Goal: Information Seeking & Learning: Check status

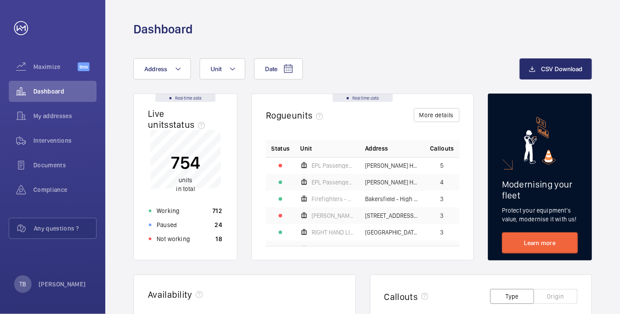
click at [157, 72] on button "Address" at bounding box center [161, 68] width 57 height 21
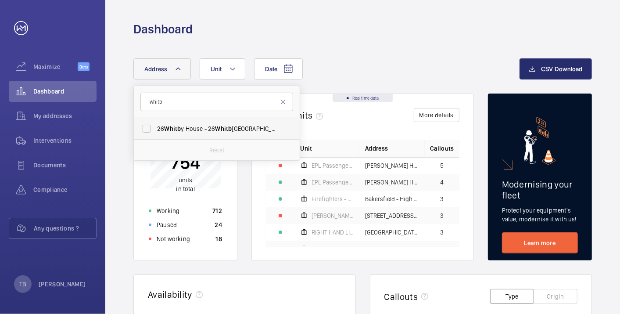
type input "whitb"
click at [205, 130] on span "[STREET_ADDRESS]" at bounding box center [217, 128] width 121 height 9
click at [155, 130] on input "[STREET_ADDRESS]" at bounding box center [147, 129] width 18 height 18
checkbox input "true"
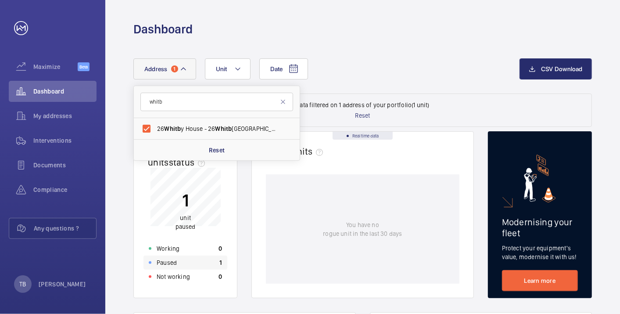
click at [182, 259] on div "Paused 1" at bounding box center [185, 262] width 84 height 14
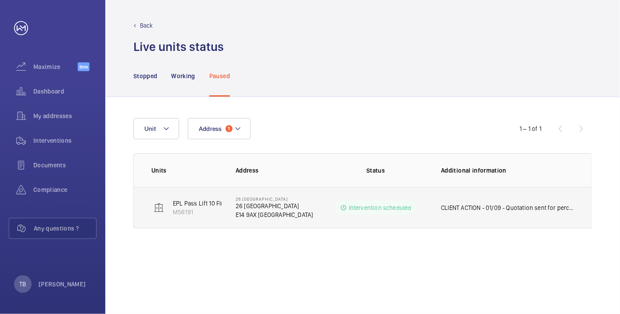
click at [485, 201] on td "CLIENT ACTION - 01/09 - Quotation sent for percentage of upgrade WM ACTION - 01…" at bounding box center [509, 207] width 164 height 41
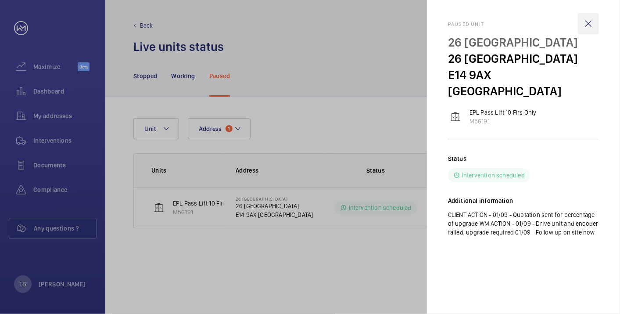
click at [584, 32] on wm-front-icon-button at bounding box center [587, 23] width 21 height 21
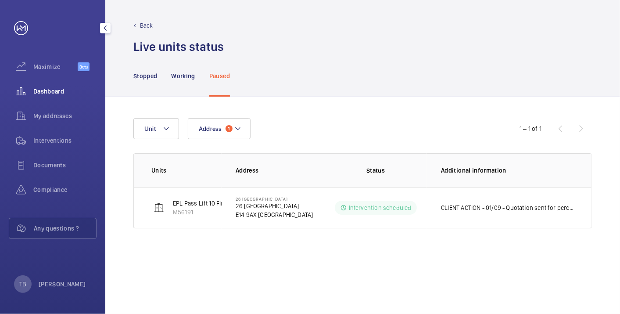
click at [57, 94] on span "Dashboard" at bounding box center [64, 91] width 63 height 9
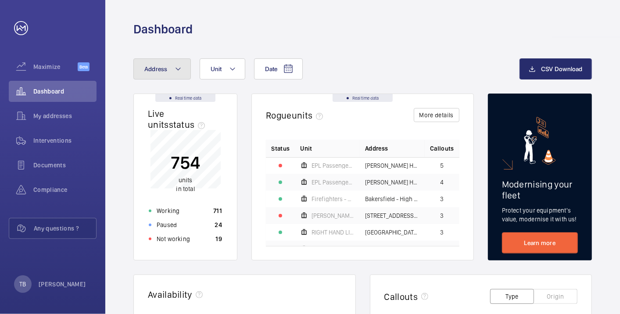
click at [176, 66] on mat-icon at bounding box center [178, 69] width 7 height 11
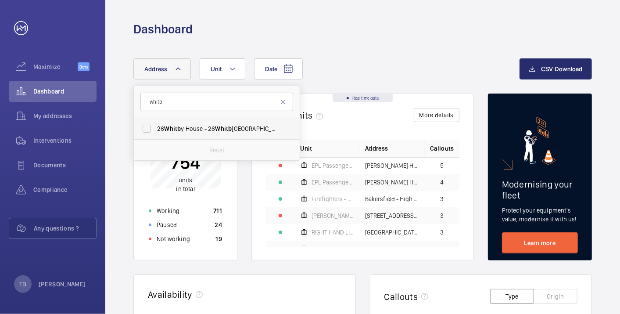
type input "whitb"
click at [207, 129] on span "[STREET_ADDRESS]" at bounding box center [217, 128] width 121 height 9
click at [155, 129] on input "[STREET_ADDRESS]" at bounding box center [147, 129] width 18 height 18
checkbox input "true"
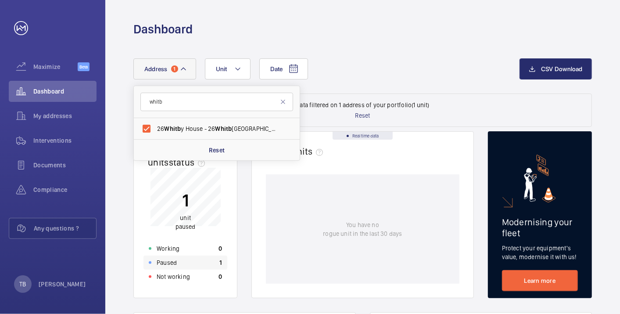
click at [192, 266] on div "Paused 1" at bounding box center [185, 262] width 84 height 14
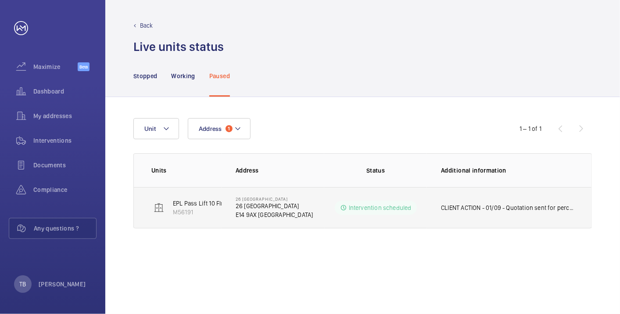
click at [258, 217] on p "E14 9AX [GEOGRAPHIC_DATA]" at bounding box center [274, 214] width 78 height 9
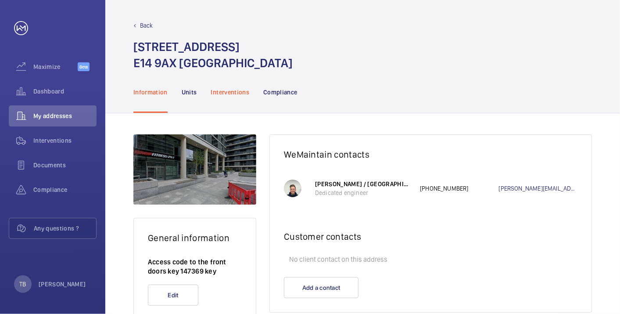
click at [231, 93] on p "Interventions" at bounding box center [230, 92] width 39 height 9
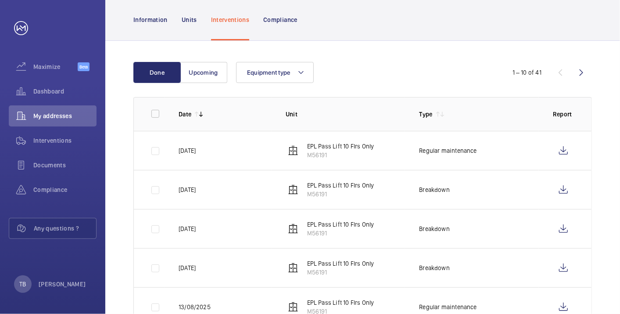
scroll to position [76, 0]
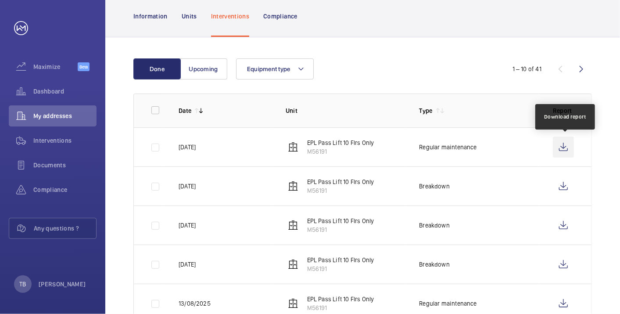
click at [563, 147] on wm-front-icon-button at bounding box center [562, 146] width 21 height 21
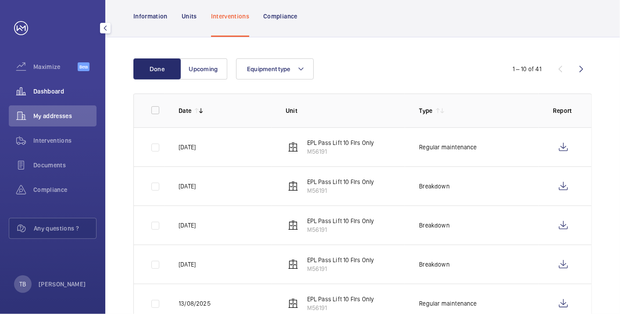
click at [60, 86] on div "Dashboard" at bounding box center [53, 91] width 88 height 21
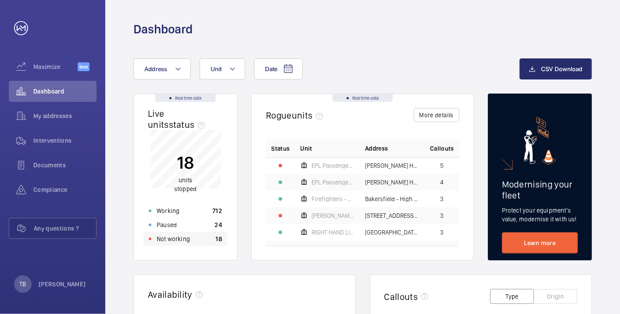
click at [193, 237] on div "Not working 18" at bounding box center [185, 239] width 84 height 14
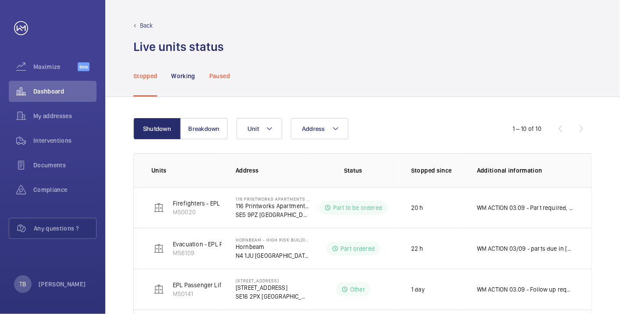
click at [223, 89] on div "Paused" at bounding box center [219, 76] width 21 height 42
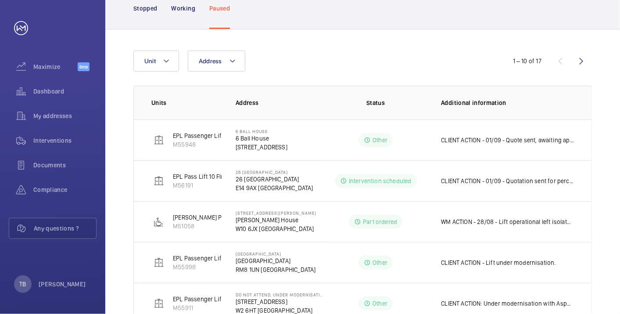
scroll to position [68, 0]
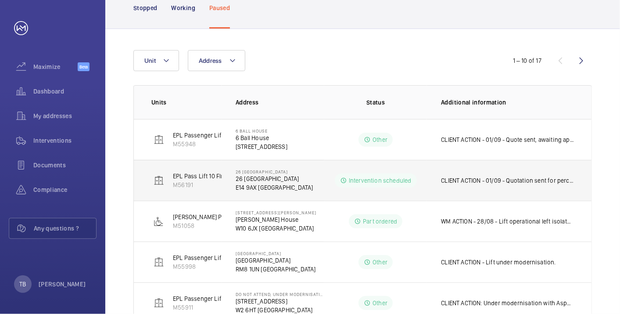
click at [547, 173] on td "CLIENT ACTION - 01/09 - Quotation sent for percentage of upgrade WM ACTION - 01…" at bounding box center [509, 180] width 164 height 41
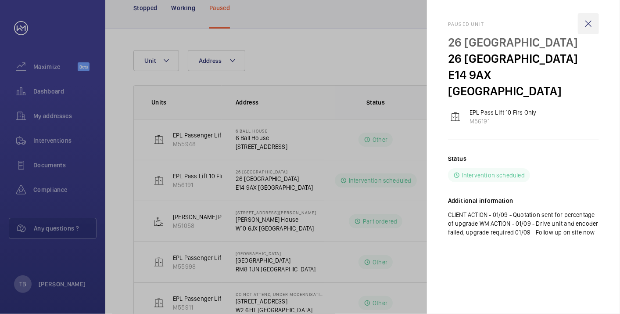
click at [585, 20] on wm-front-icon-button at bounding box center [587, 23] width 21 height 21
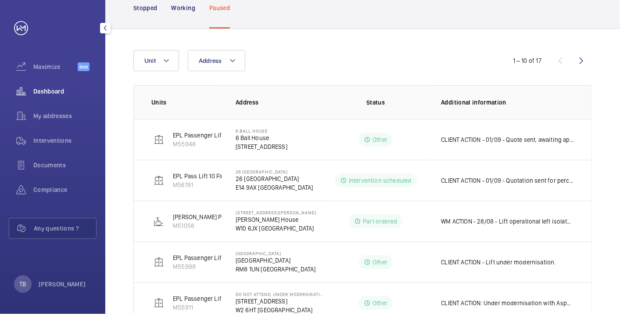
click at [39, 87] on span "Dashboard" at bounding box center [64, 91] width 63 height 9
